Goal: Find specific page/section: Find specific page/section

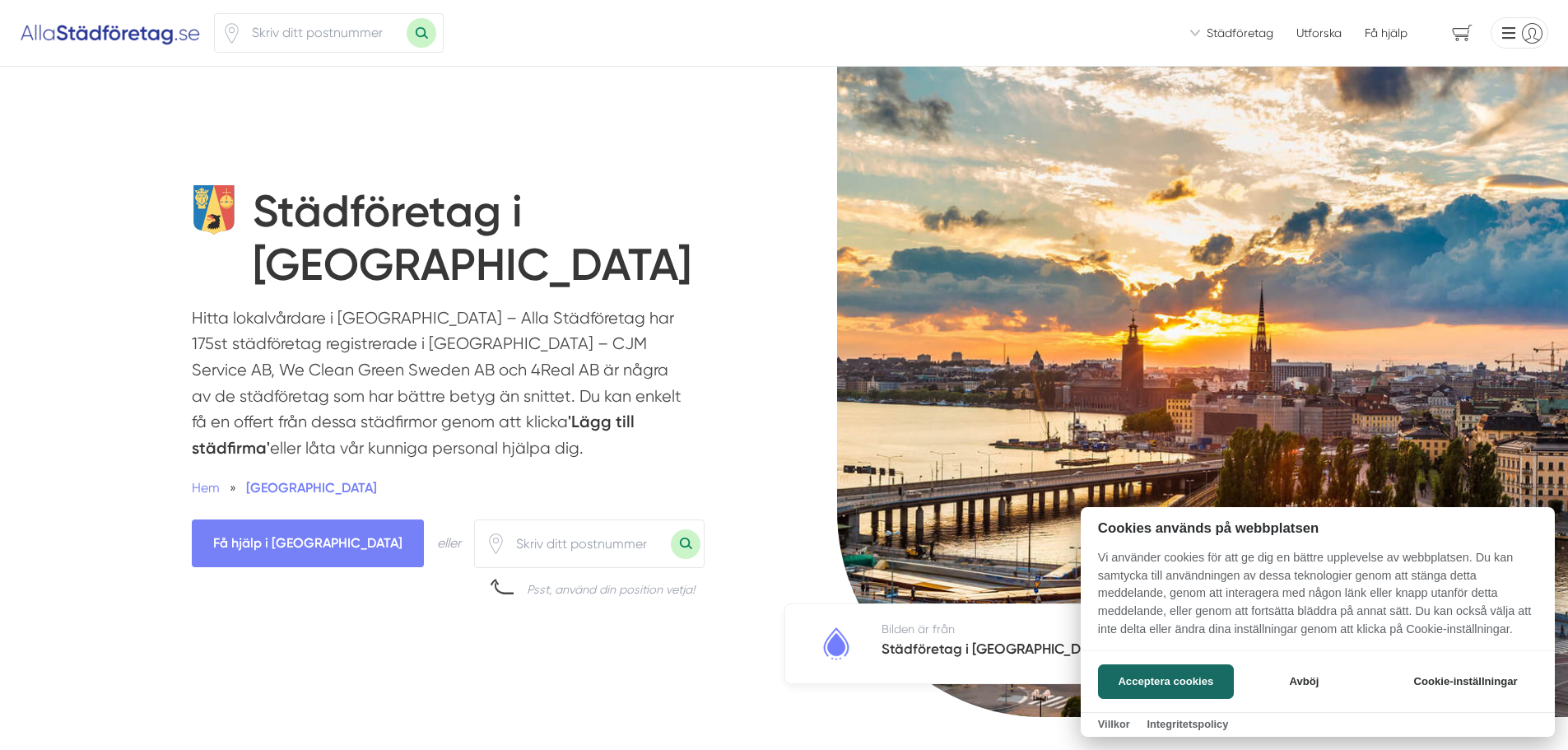
click at [1133, 658] on div "Acceptera cookies Avböj Cookie-inställningar" at bounding box center [1318, 680] width 474 height 62
drag, startPoint x: 1196, startPoint y: 686, endPoint x: 1168, endPoint y: 673, distance: 30.9
click at [1196, 685] on button "Acceptera cookies" at bounding box center [1166, 681] width 136 height 35
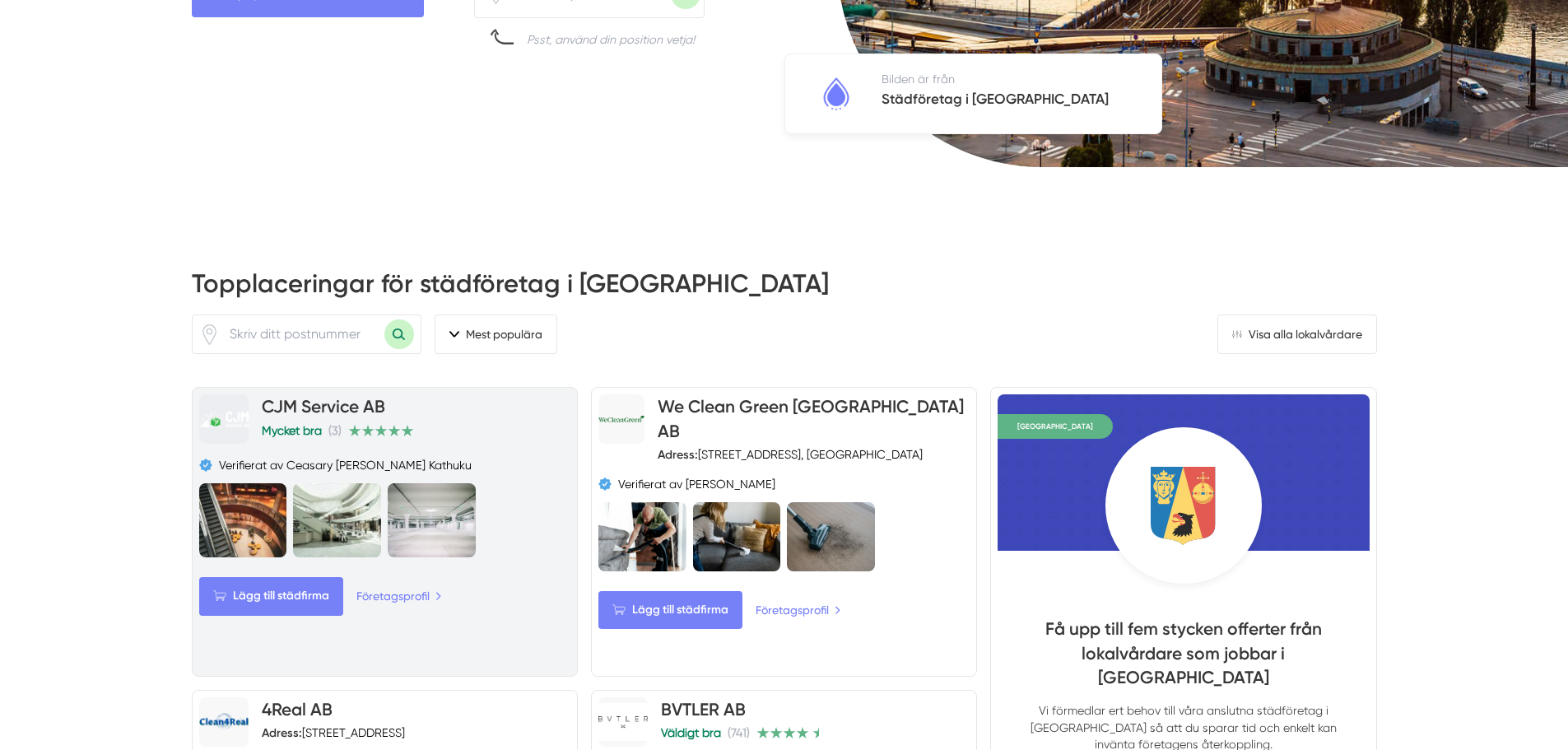
scroll to position [576, 0]
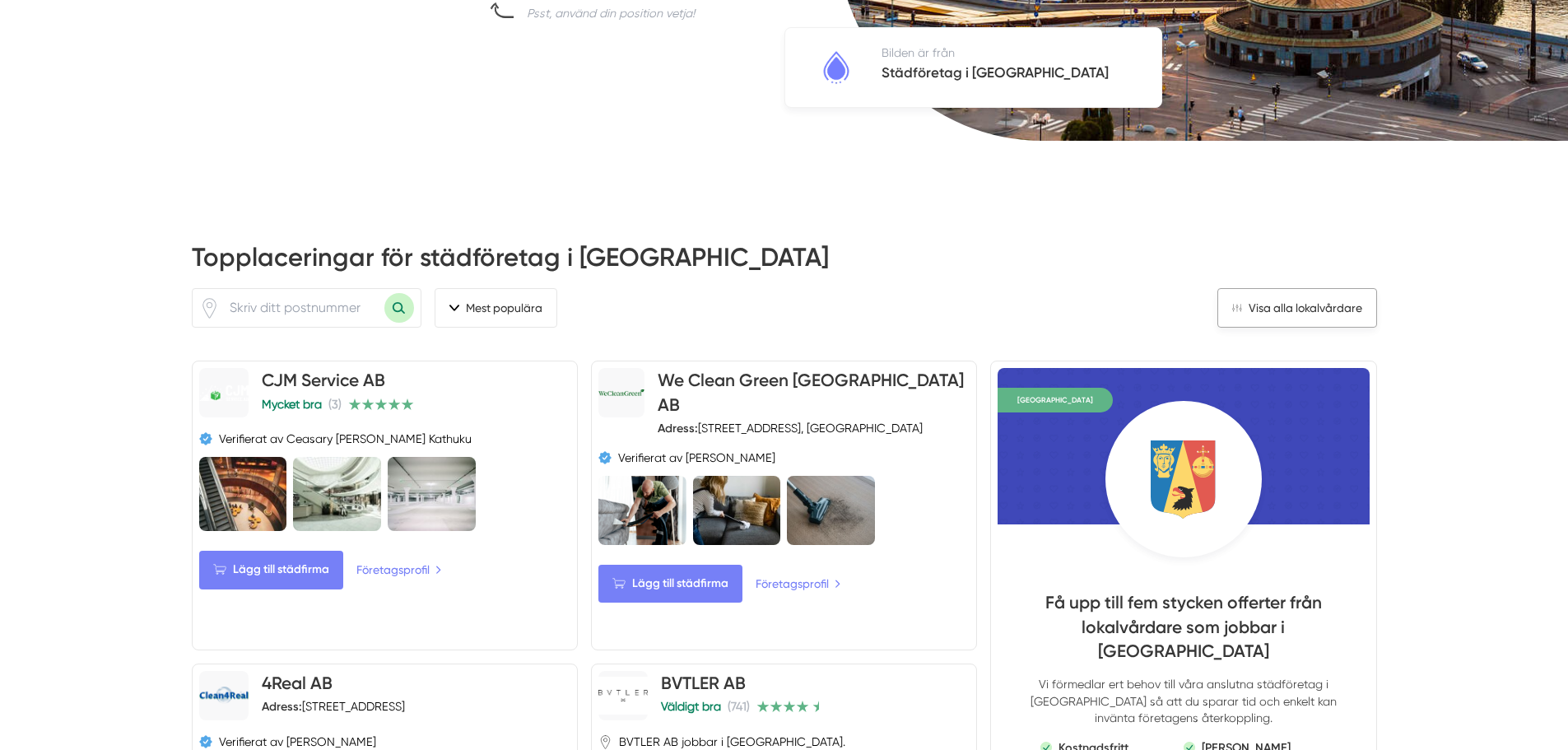
click at [1330, 307] on link "Visa alla lokalvårdare" at bounding box center [1297, 307] width 160 height 40
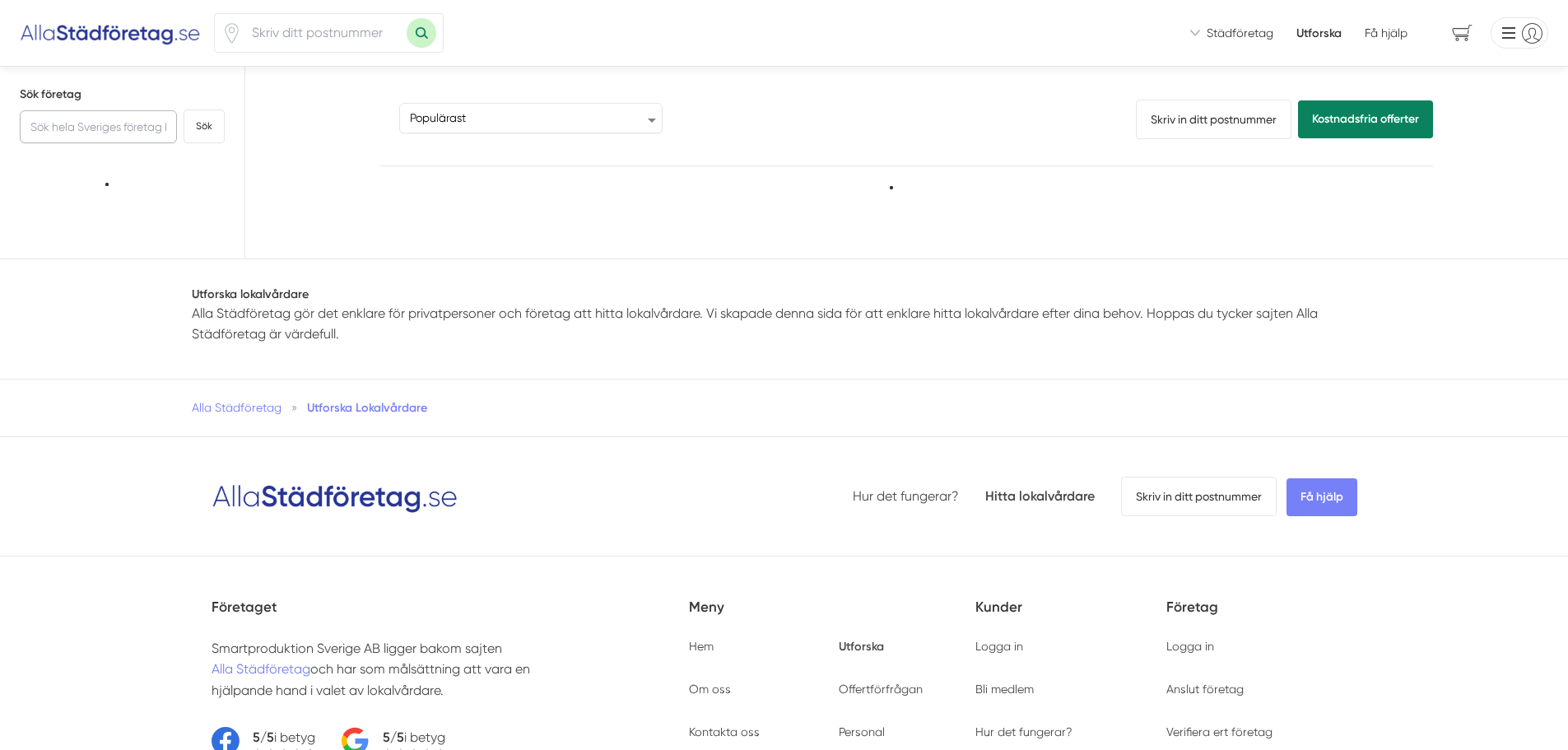
click at [99, 125] on input "text" at bounding box center [98, 126] width 157 height 33
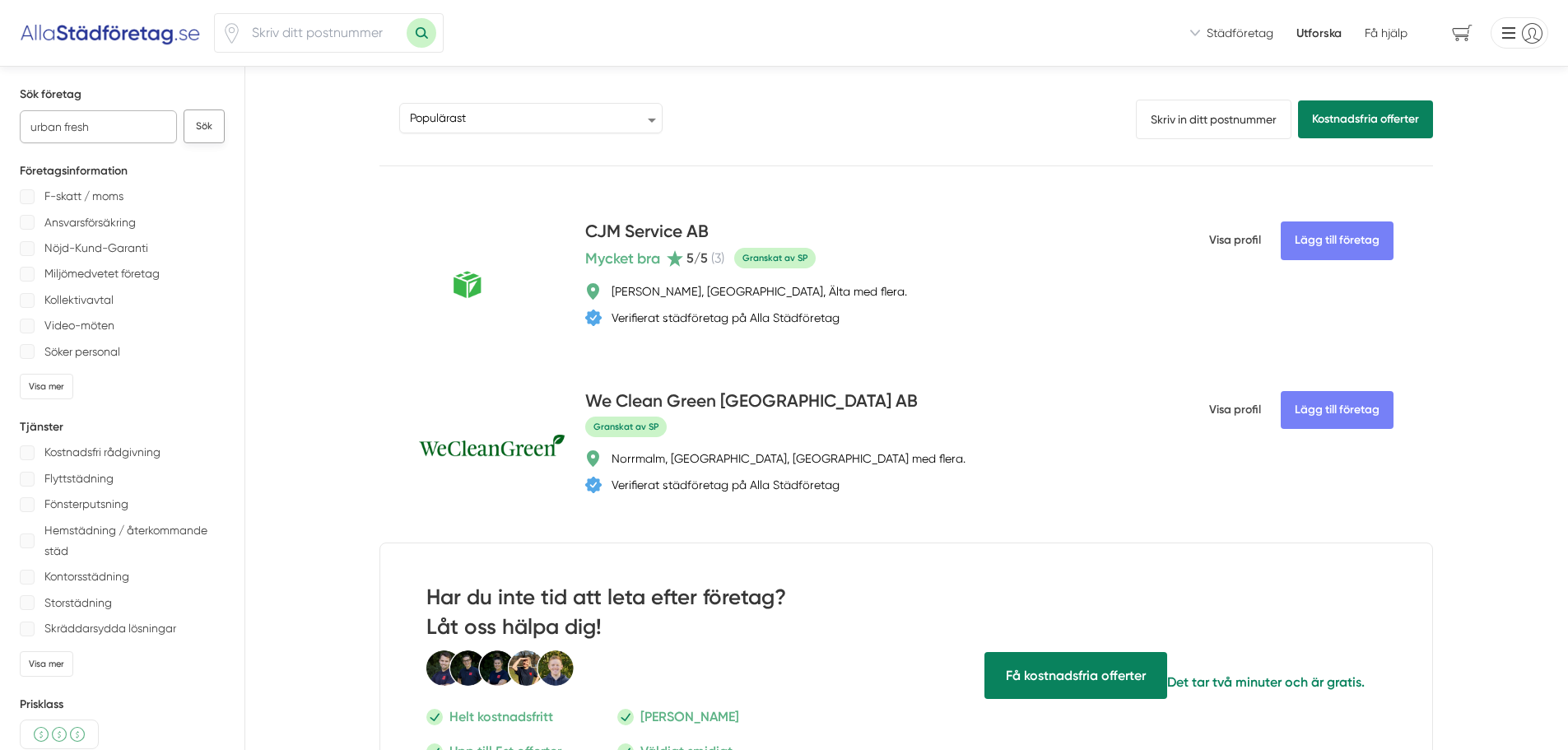
type input "urban fresh"
click at [216, 132] on button "Sök" at bounding box center [204, 126] width 41 height 34
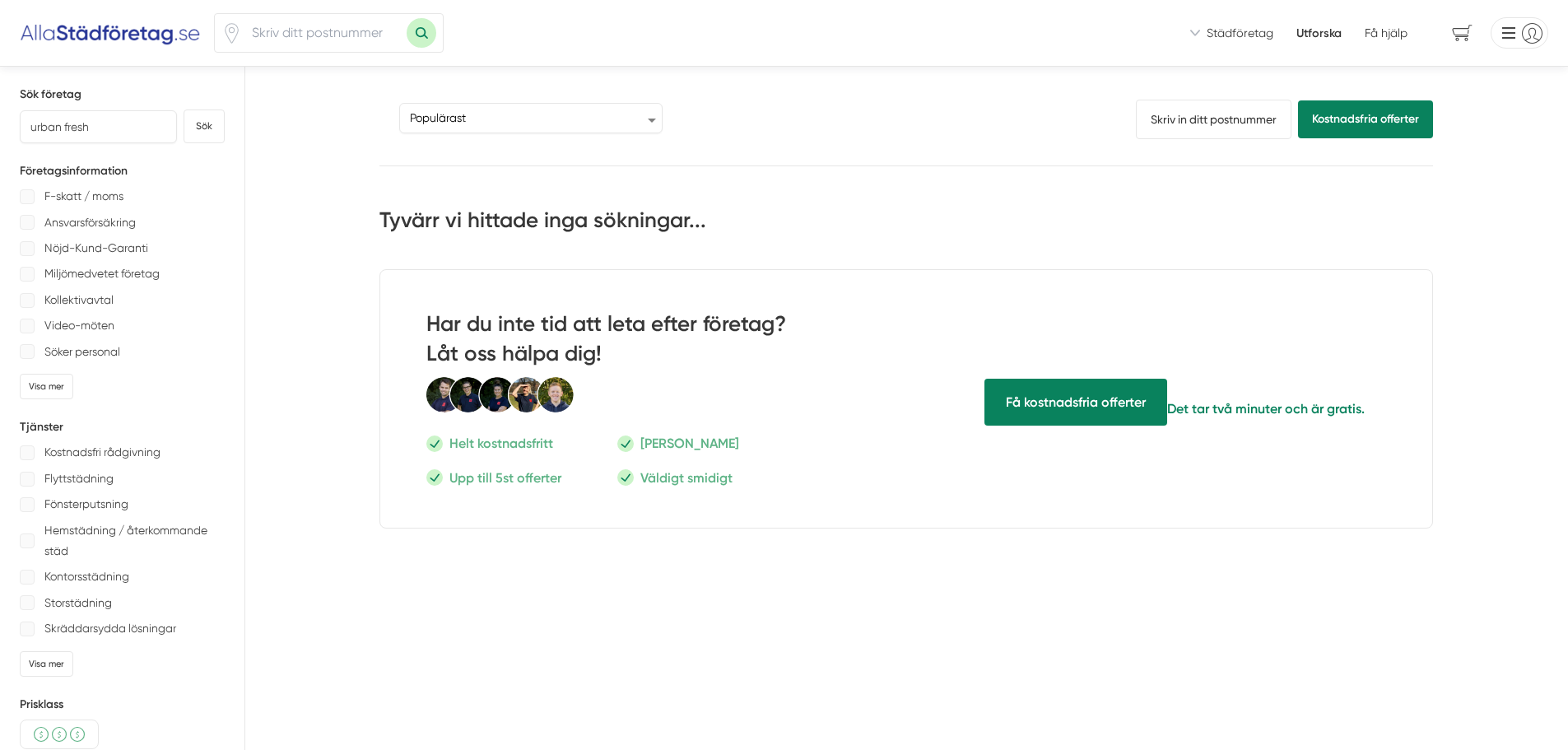
click at [1232, 38] on span "Städföretag" at bounding box center [1240, 32] width 67 height 16
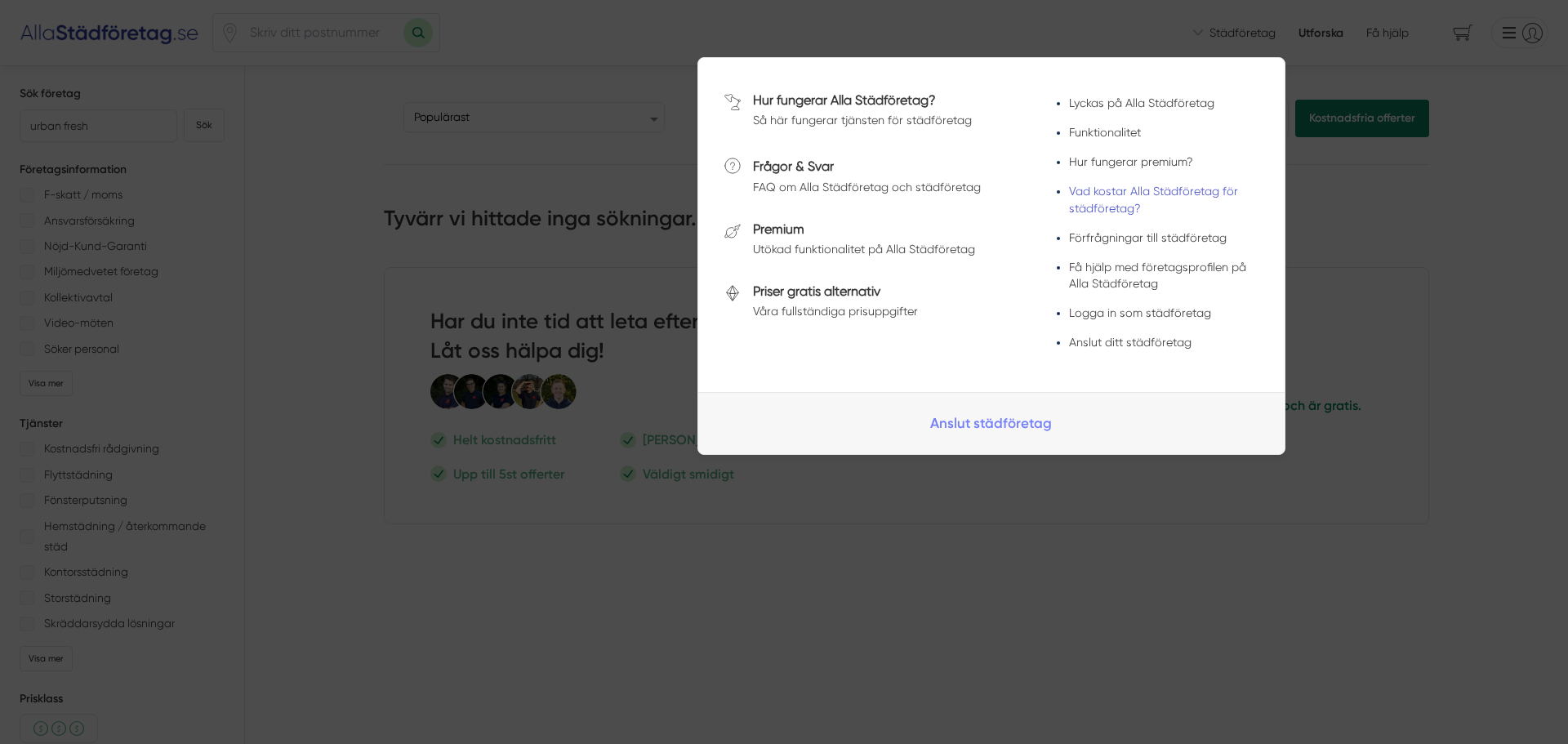
click at [1109, 206] on link "Vad kostar Alla Städföretag för städföretag?" at bounding box center [1154, 199] width 169 height 29
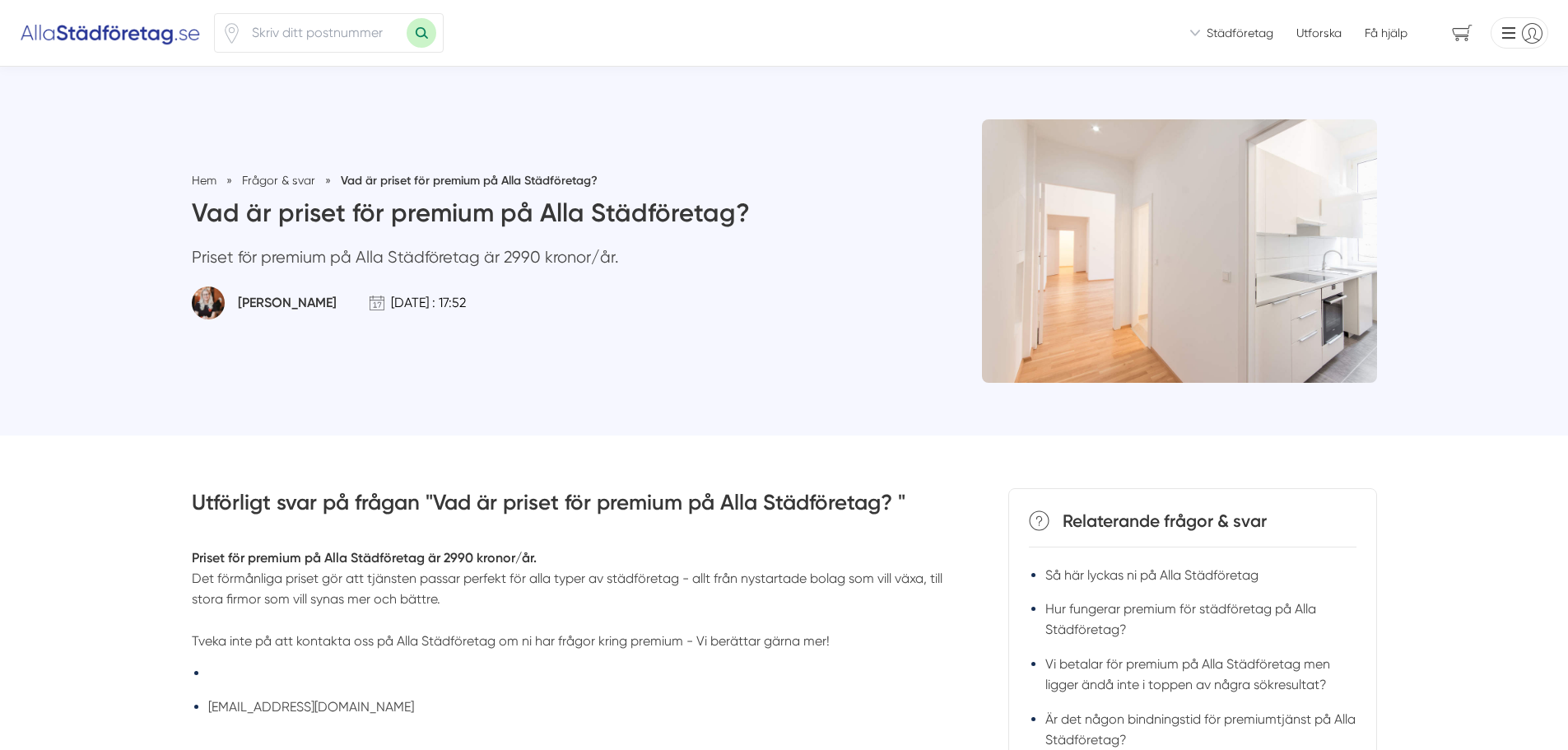
click at [1231, 38] on span "Städföretag" at bounding box center [1240, 32] width 67 height 16
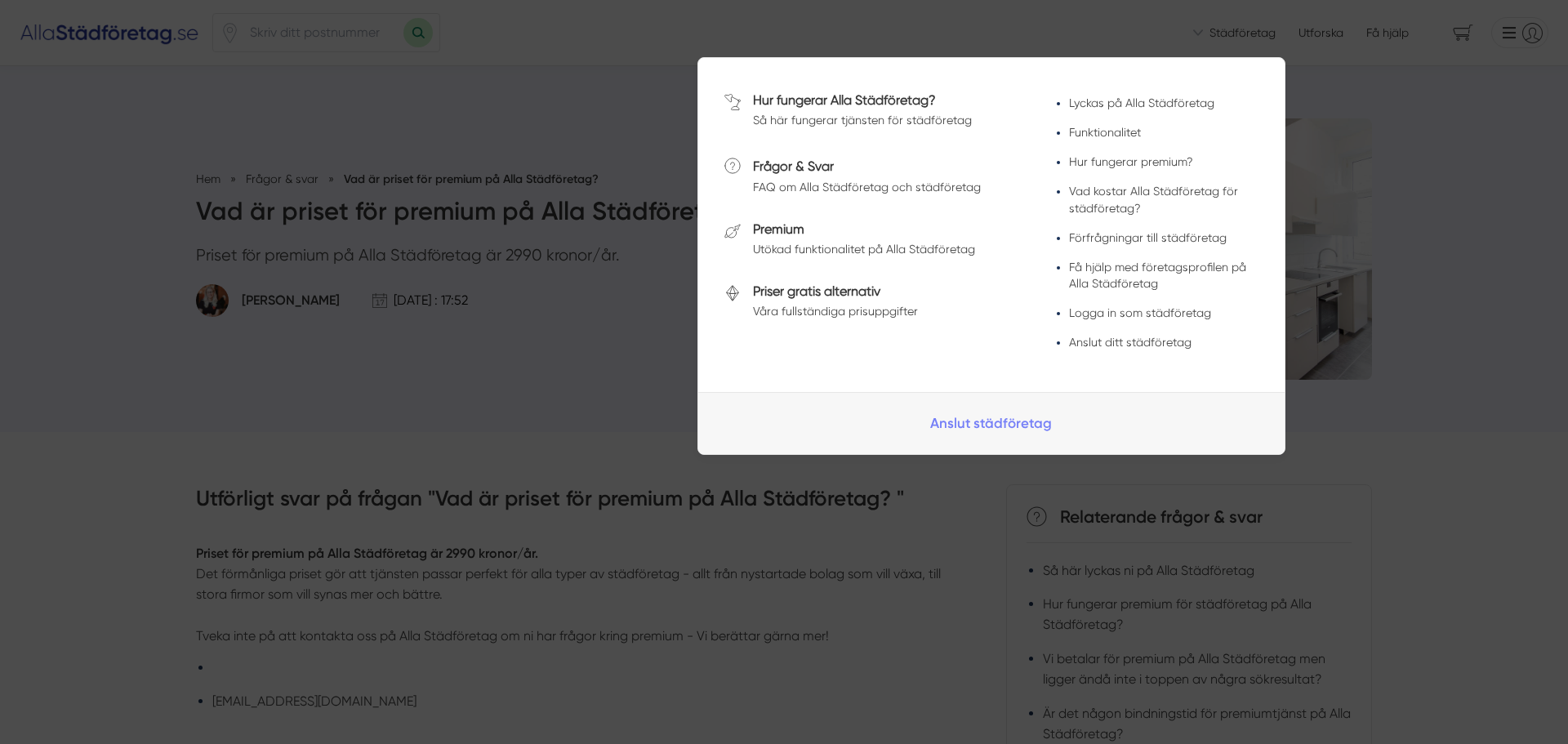
click at [1122, 199] on li "Vad kostar Alla Städföretag för städföretag?" at bounding box center [1164, 199] width 189 height 33
click at [1144, 235] on link "Förfrågningar till städföretag" at bounding box center [1148, 238] width 157 height 13
